Goal: Task Accomplishment & Management: Complete application form

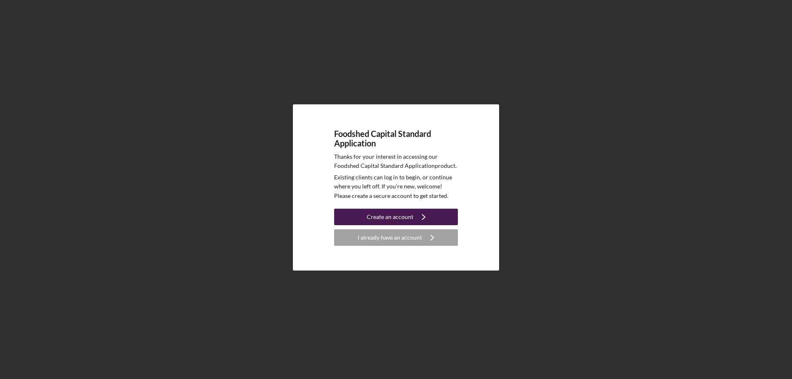
click at [395, 220] on div "Create an account" at bounding box center [390, 217] width 47 height 17
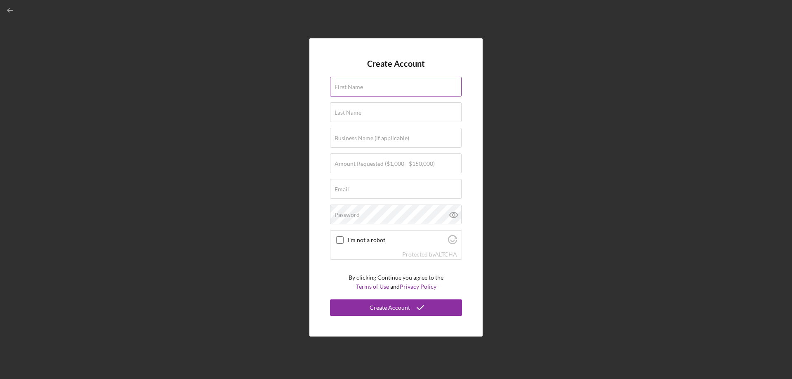
click at [362, 90] on input "First Name" at bounding box center [396, 87] width 132 height 20
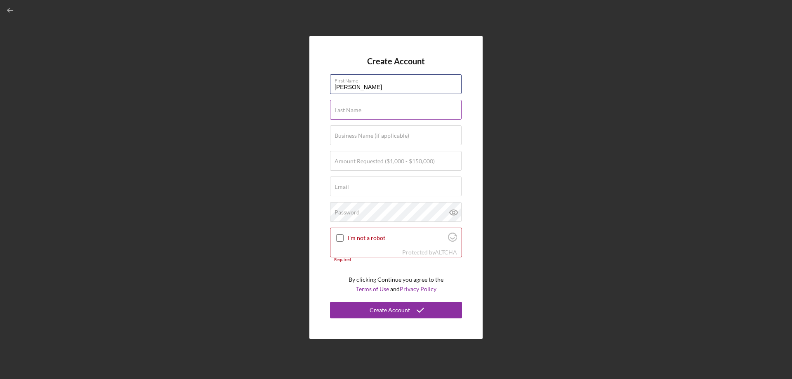
type input "[PERSON_NAME]"
click at [363, 111] on input "Last Name" at bounding box center [396, 110] width 132 height 20
